Goal: Information Seeking & Learning: Learn about a topic

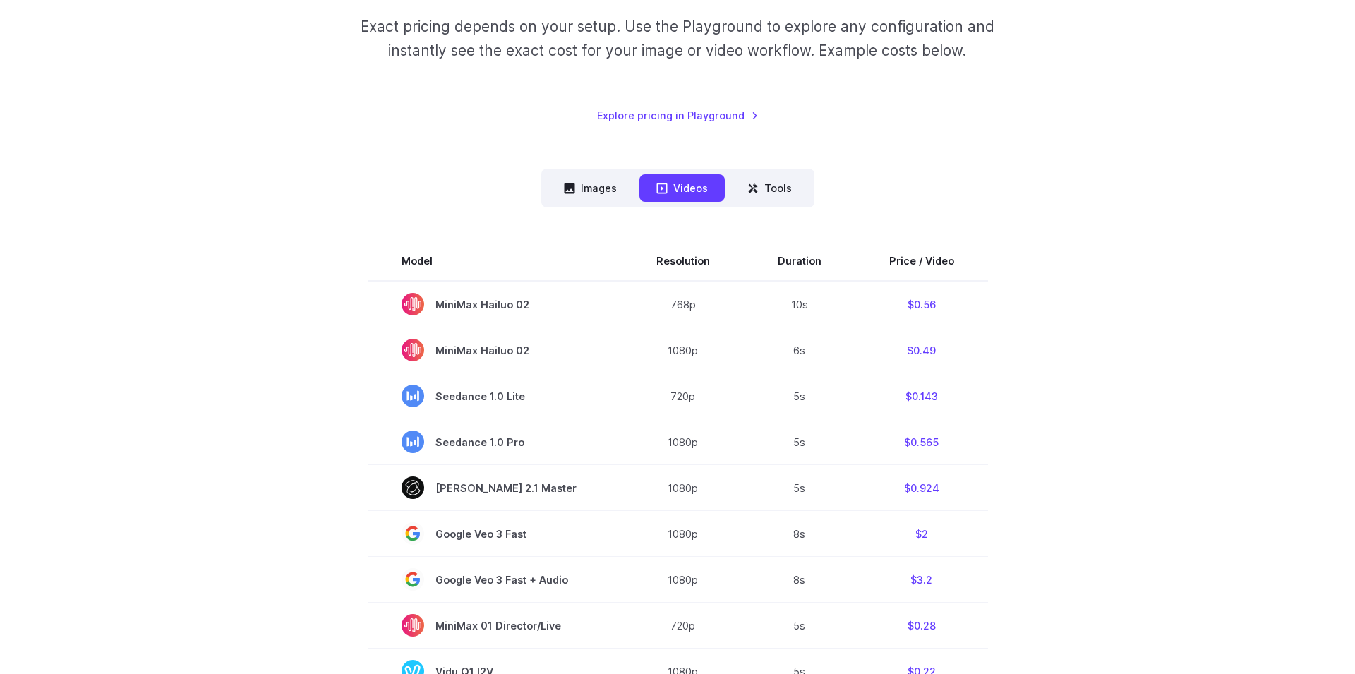
scroll to position [241, 0]
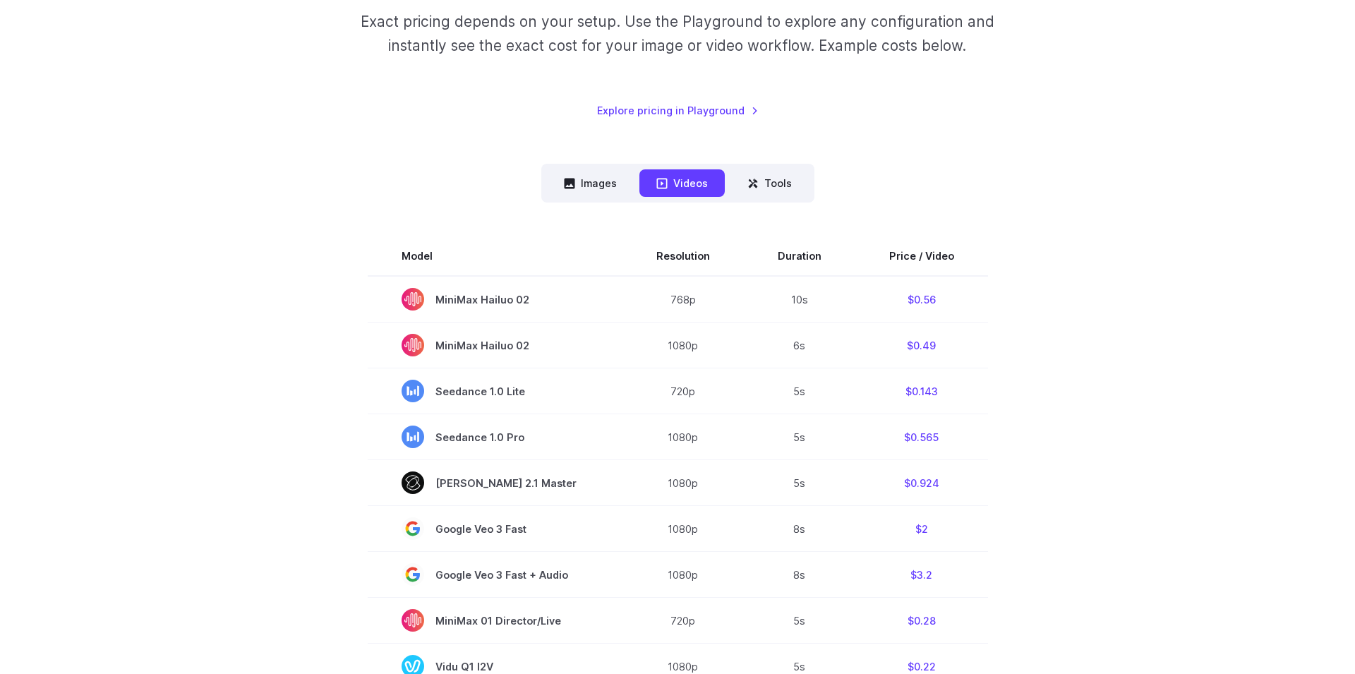
click at [1344, 347] on div "Pricing based on what you use Exact pricing depends on your setup. Use the Play…" at bounding box center [677, 581] width 1355 height 1487
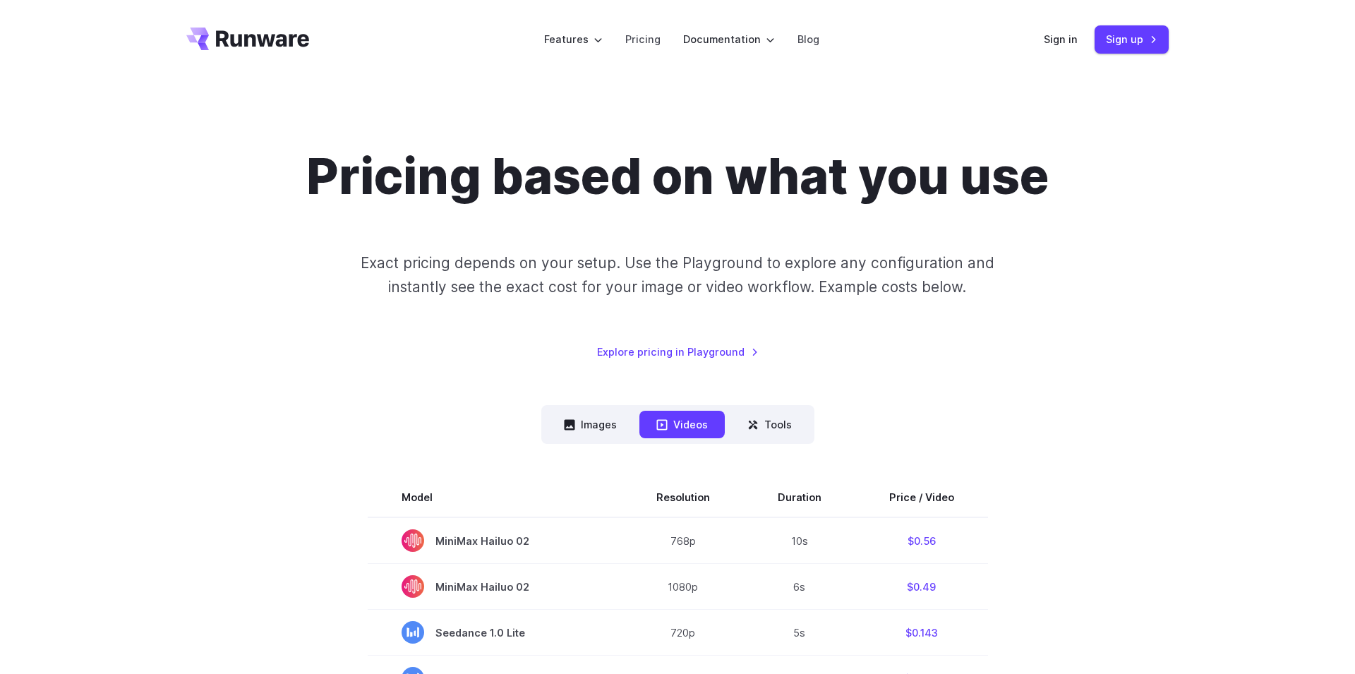
click at [238, 36] on icon "Go to /" at bounding box center [247, 39] width 123 height 23
click at [263, 42] on icon "Go to /" at bounding box center [262, 38] width 93 height 16
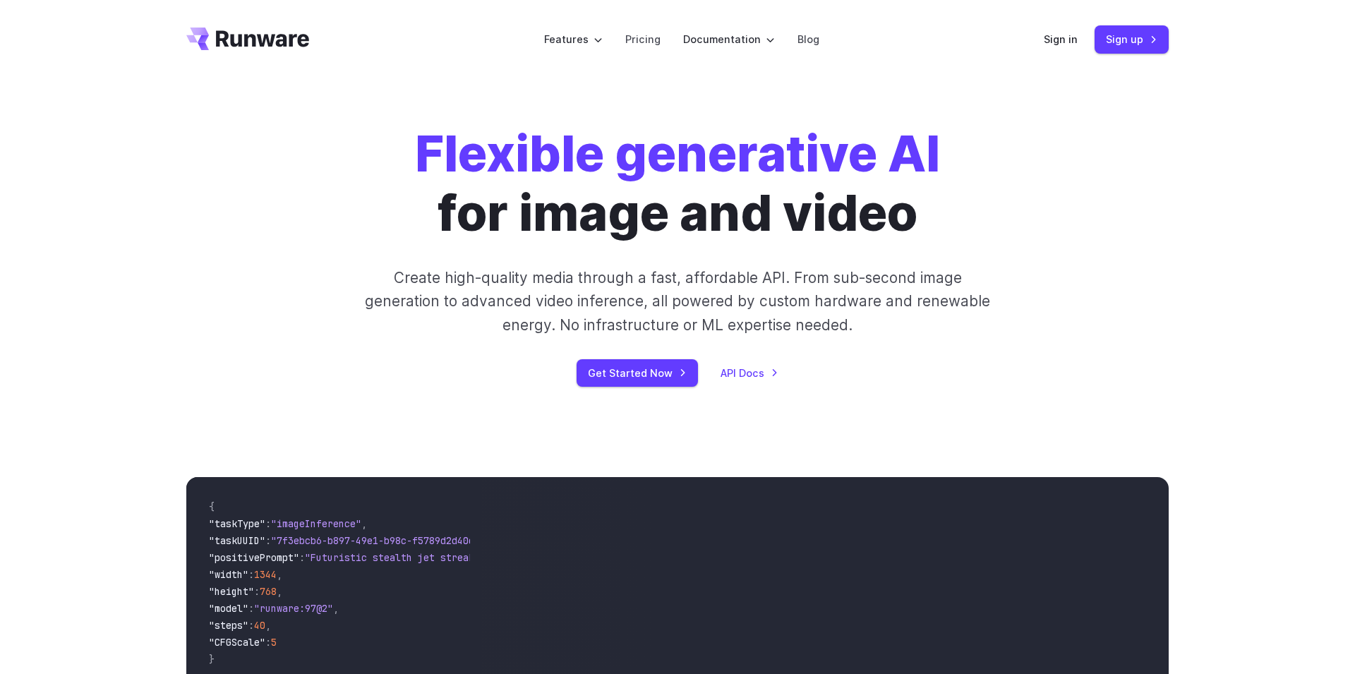
scroll to position [402, 0]
